Goal: Task Accomplishment & Management: Use online tool/utility

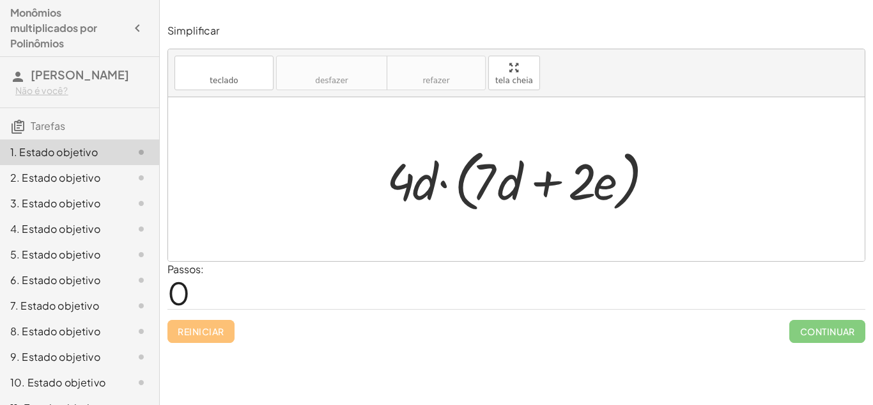
click at [405, 184] on div at bounding box center [521, 180] width 282 height 74
click at [420, 192] on div at bounding box center [521, 180] width 282 height 74
click at [407, 196] on div at bounding box center [521, 180] width 282 height 74
click at [414, 242] on div at bounding box center [516, 179] width 697 height 164
drag, startPoint x: 401, startPoint y: 187, endPoint x: 511, endPoint y: 201, distance: 111.5
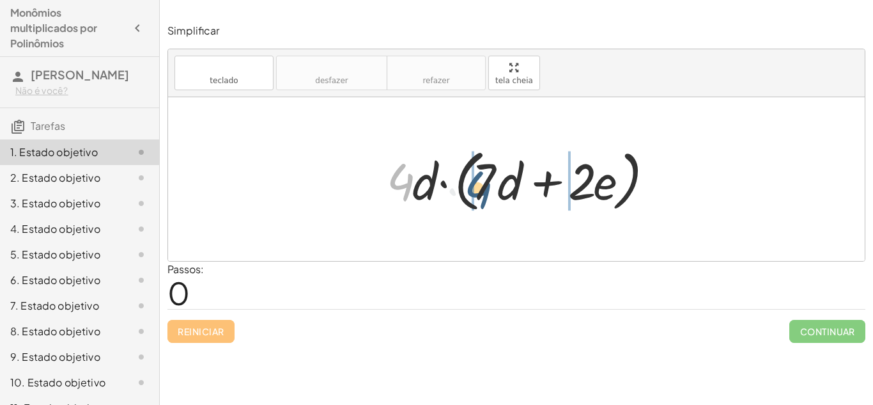
click at [511, 201] on div at bounding box center [521, 180] width 282 height 74
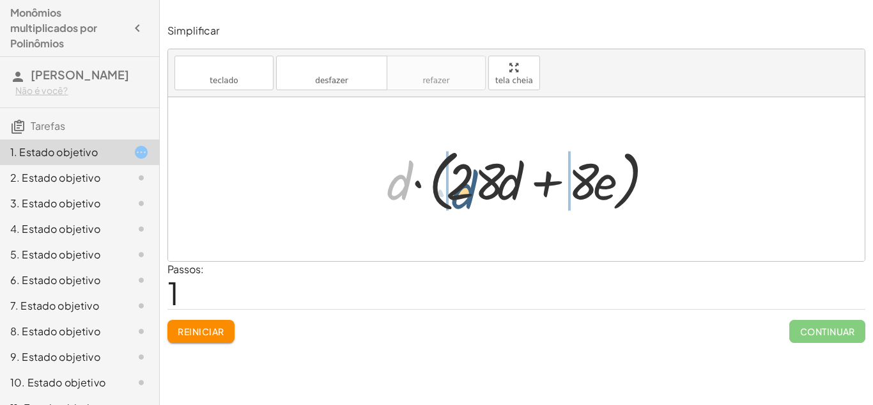
drag, startPoint x: 400, startPoint y: 187, endPoint x: 482, endPoint y: 197, distance: 83.0
click at [482, 197] on div at bounding box center [521, 180] width 282 height 74
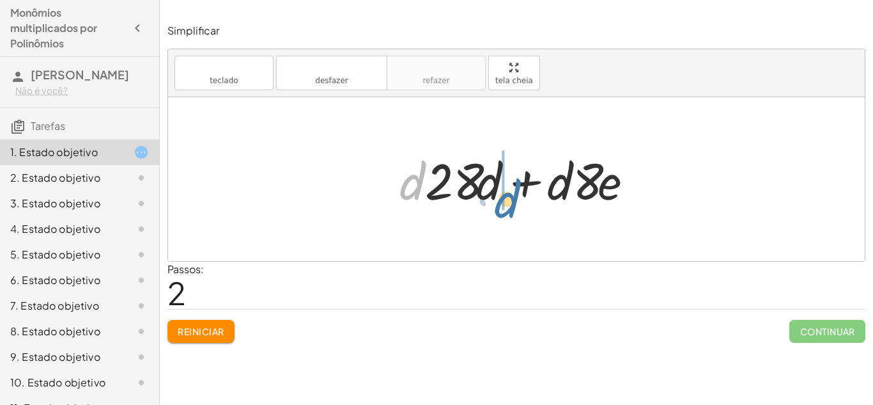
drag, startPoint x: 405, startPoint y: 188, endPoint x: 501, endPoint y: 206, distance: 97.5
click at [501, 206] on div at bounding box center [521, 179] width 257 height 66
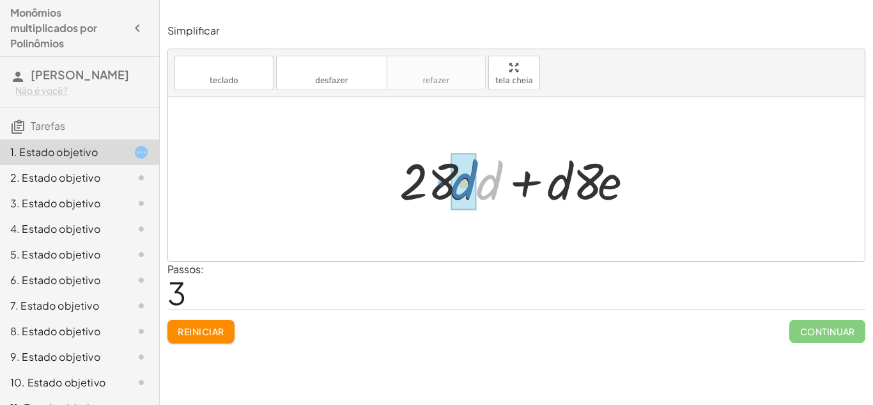
drag, startPoint x: 489, startPoint y: 187, endPoint x: 462, endPoint y: 185, distance: 27.6
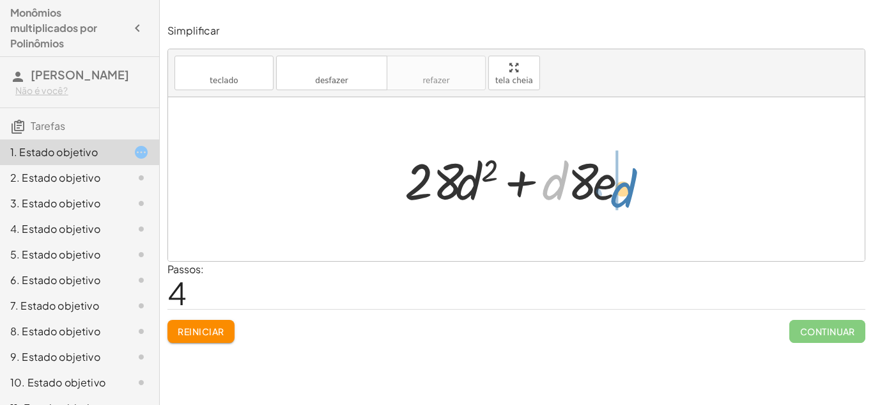
drag, startPoint x: 550, startPoint y: 189, endPoint x: 621, endPoint y: 196, distance: 70.7
click at [621, 196] on div at bounding box center [521, 179] width 247 height 66
drag, startPoint x: 577, startPoint y: 185, endPoint x: 628, endPoint y: 189, distance: 51.3
click at [628, 189] on div at bounding box center [521, 179] width 247 height 66
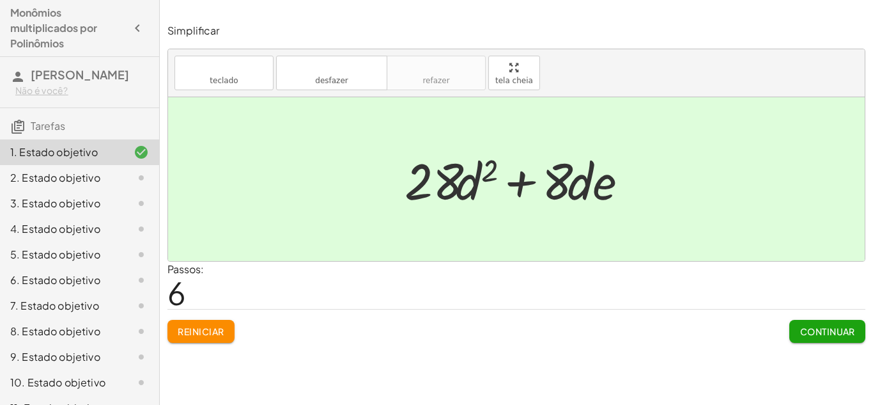
click at [793, 336] on button "Continuar" at bounding box center [827, 331] width 76 height 23
